Goal: Transaction & Acquisition: Purchase product/service

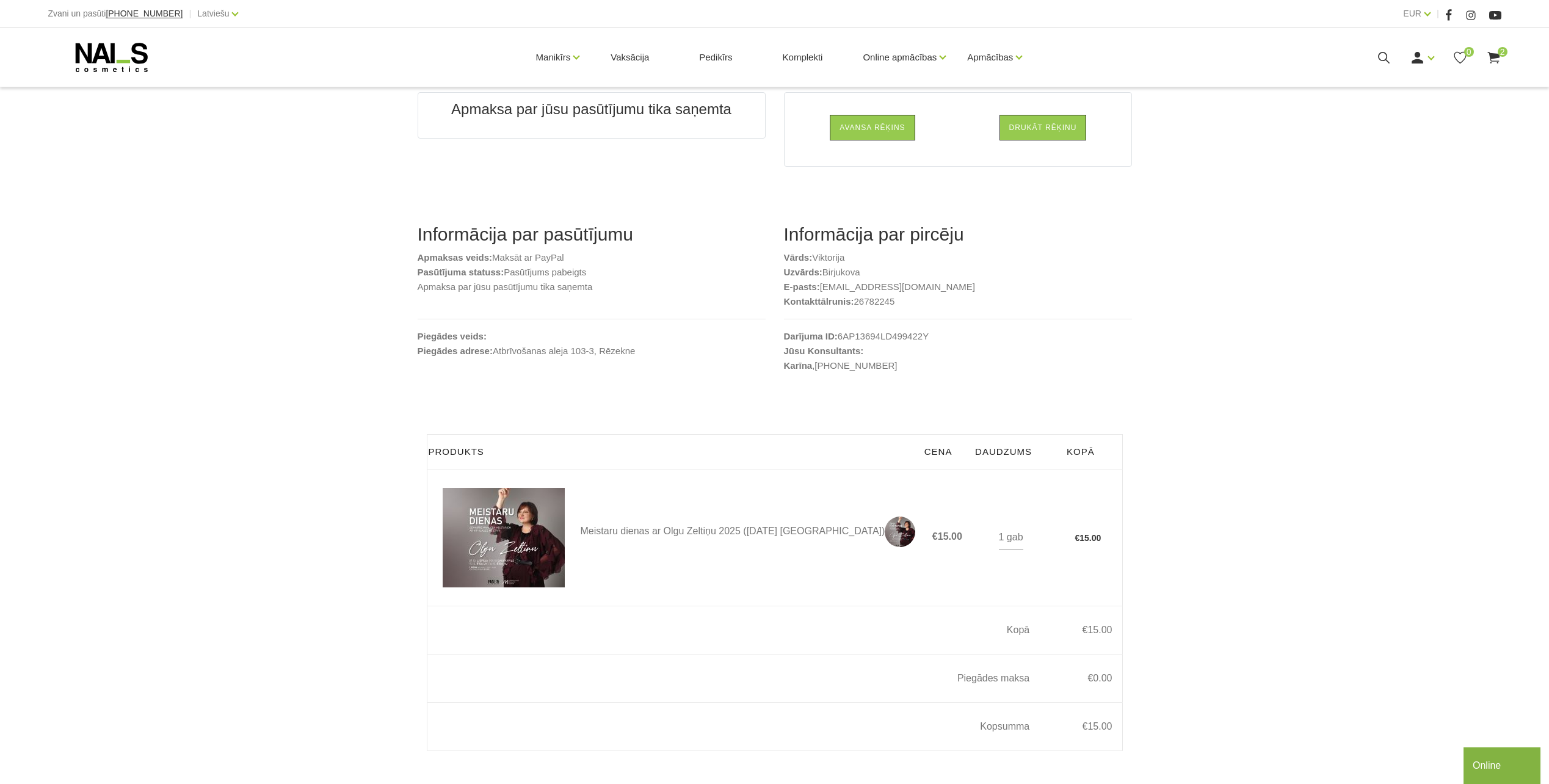
scroll to position [61, 0]
